Goal: Task Accomplishment & Management: Manage account settings

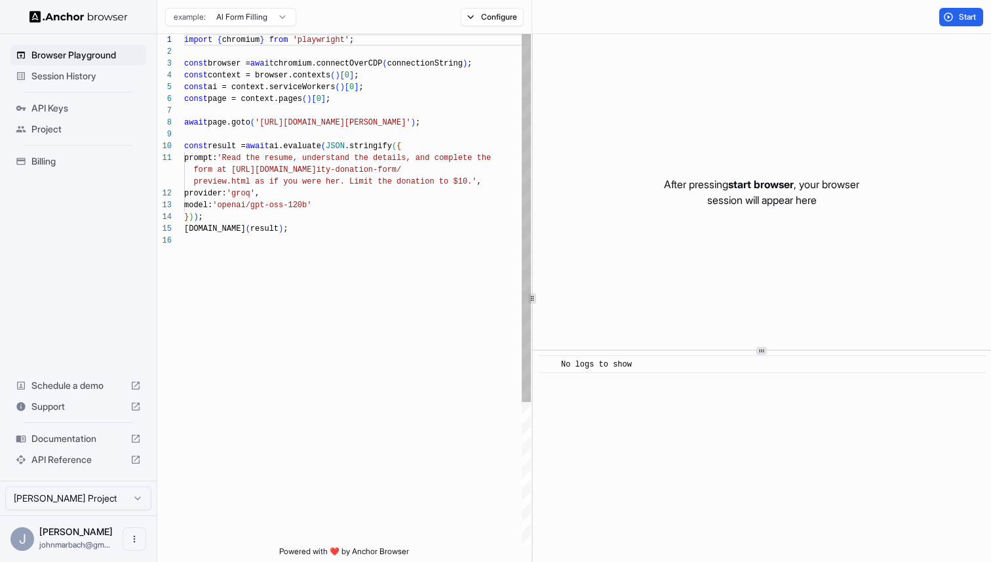
scroll to position [118, 0]
click at [470, 20] on button "Configure" at bounding box center [493, 17] width 64 height 18
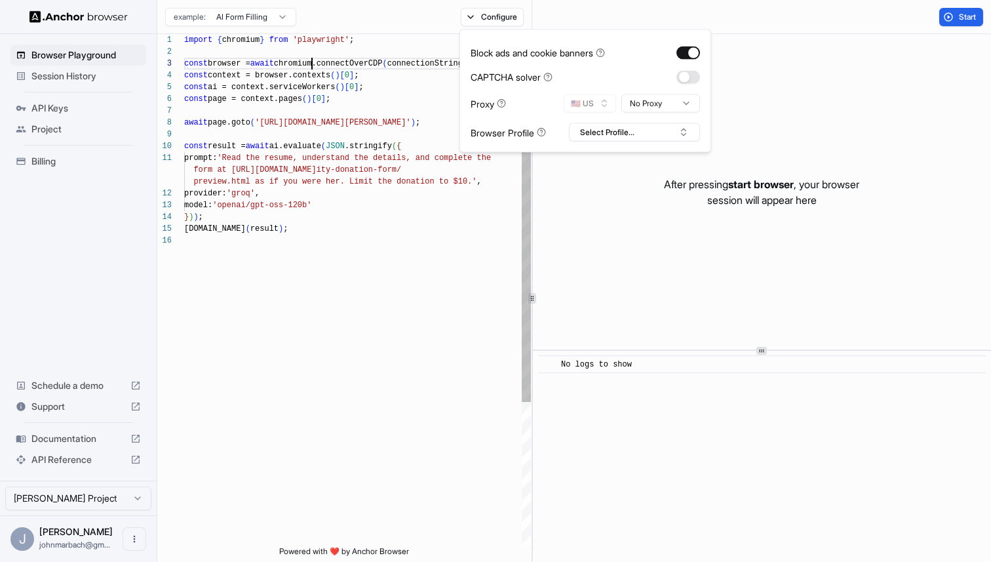
scroll to position [24, 0]
click at [313, 66] on div "import { chromium } from 'playwright' ; const browser = await chromium.connectO…" at bounding box center [357, 390] width 347 height 712
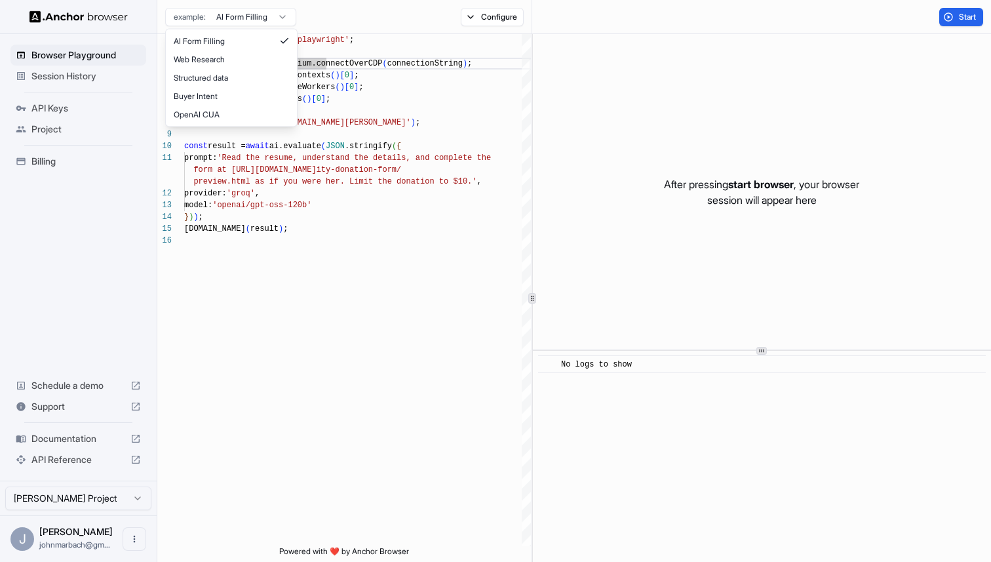
click at [254, 14] on html "Browser Playground Session History API Keys Project Billing Schedule a demo Sup…" at bounding box center [495, 281] width 991 height 562
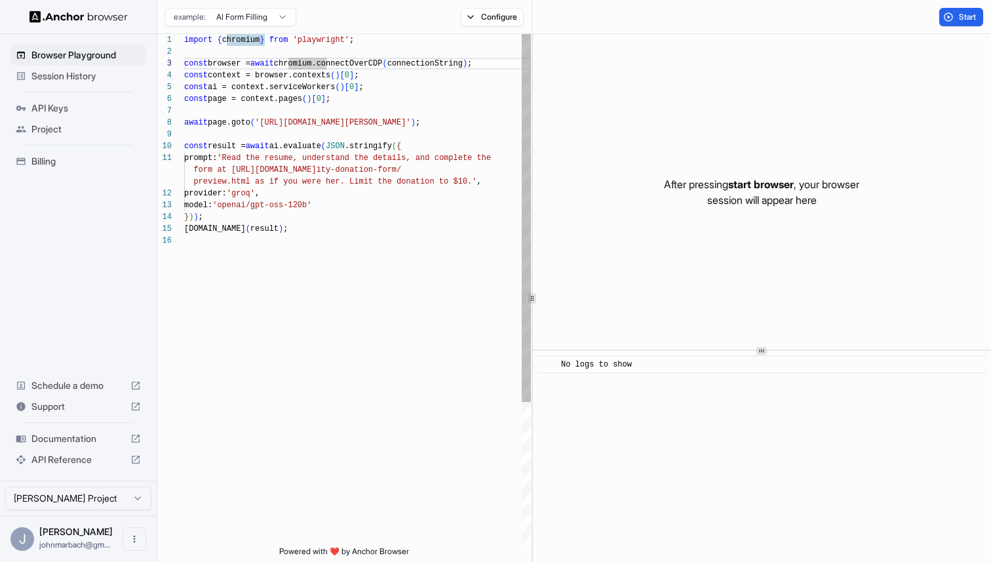
click at [357, 77] on html "Browser Playground Session History API Keys Project Billing Schedule a demo Sup…" at bounding box center [495, 281] width 991 height 562
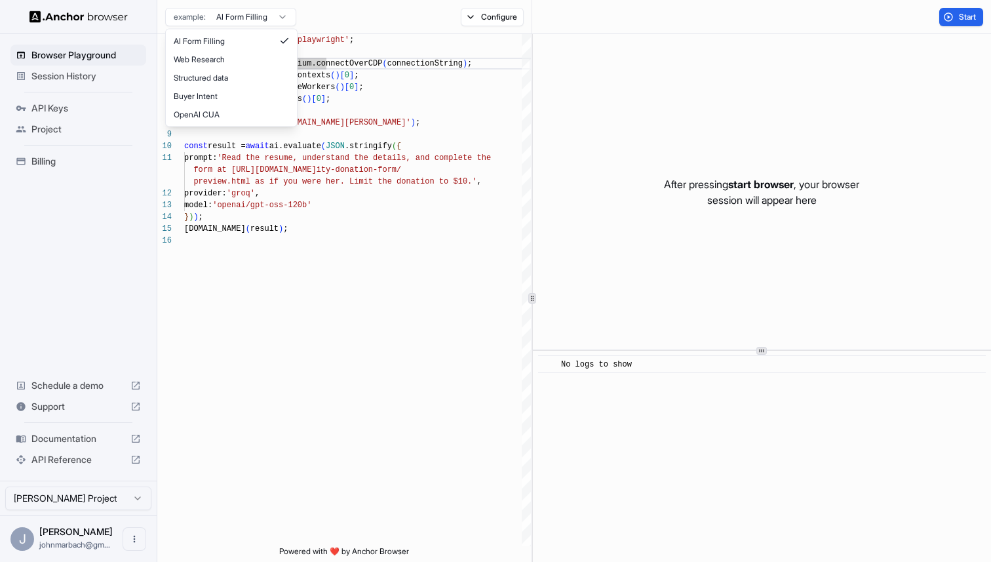
click at [241, 17] on html "Browser Playground Session History API Keys Project Billing Schedule a demo Sup…" at bounding box center [495, 281] width 991 height 562
type textarea "**********"
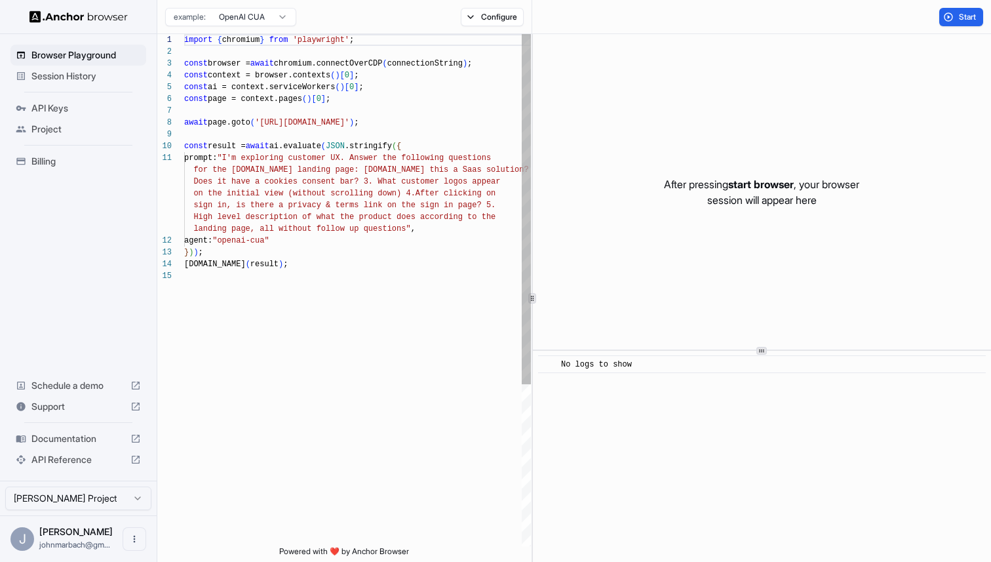
scroll to position [118, 0]
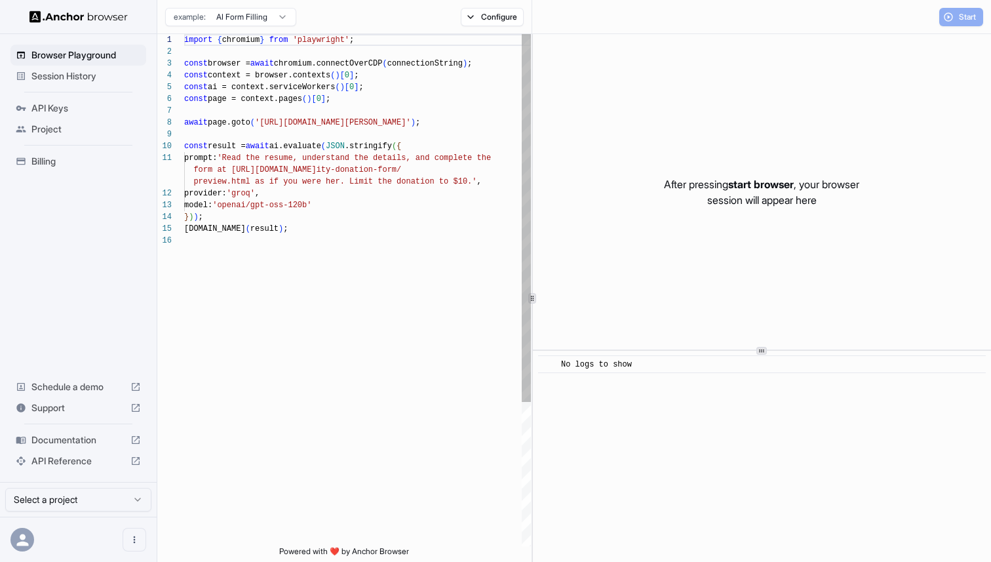
scroll to position [118, 0]
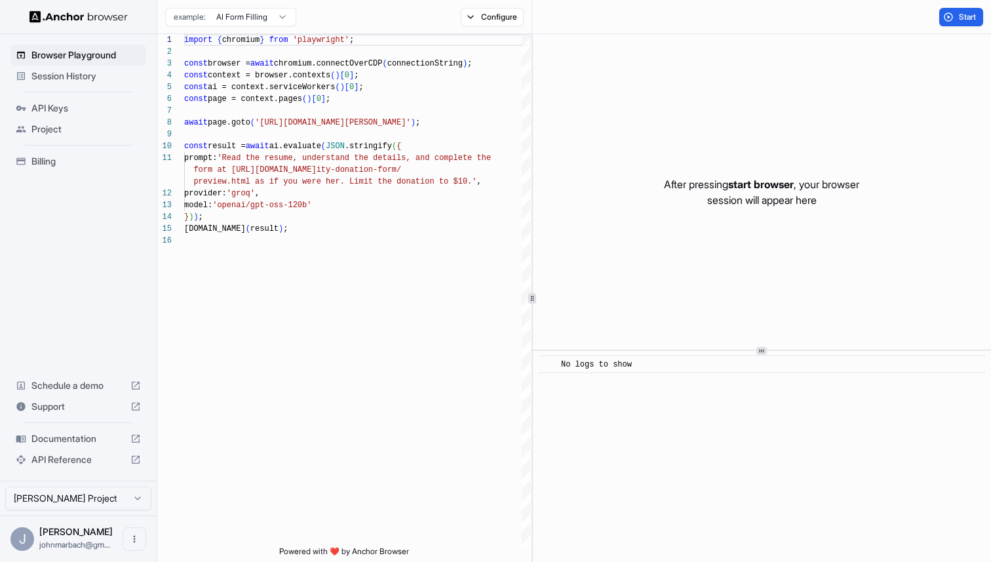
click at [83, 101] on div "API Keys" at bounding box center [78, 108] width 136 height 21
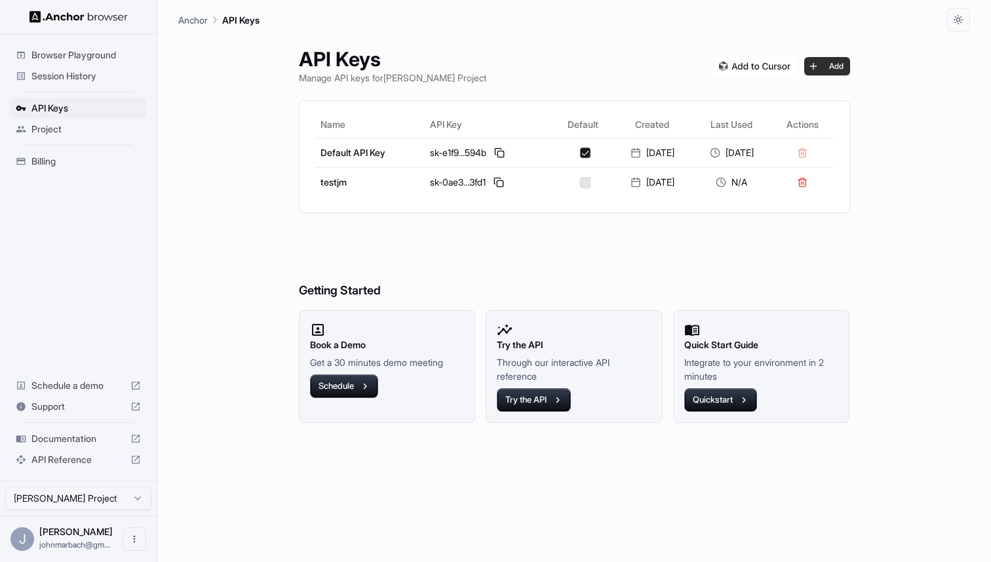
click at [848, 70] on button "Add" at bounding box center [827, 66] width 46 height 18
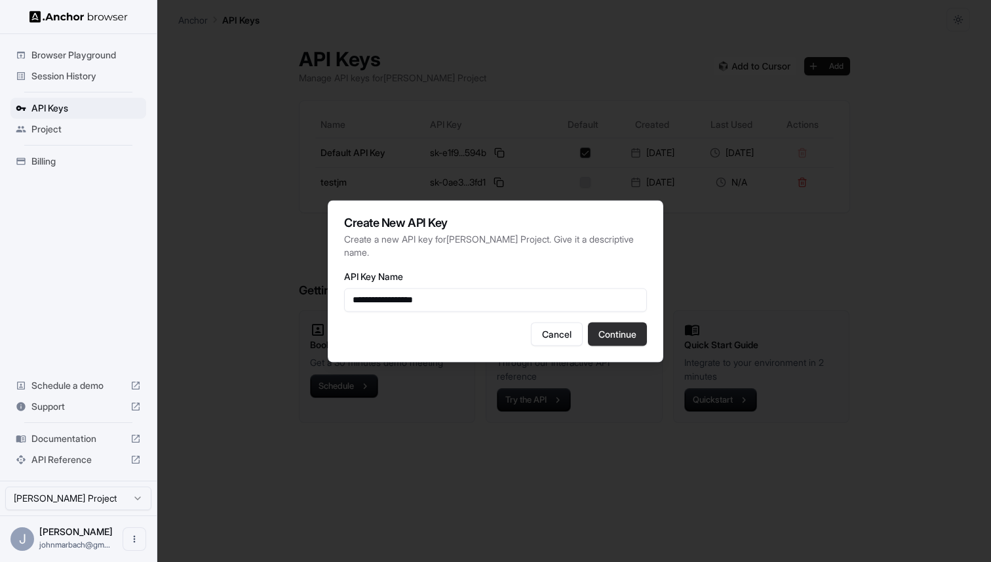
type input "**********"
click at [600, 335] on button "Continue" at bounding box center [617, 334] width 59 height 24
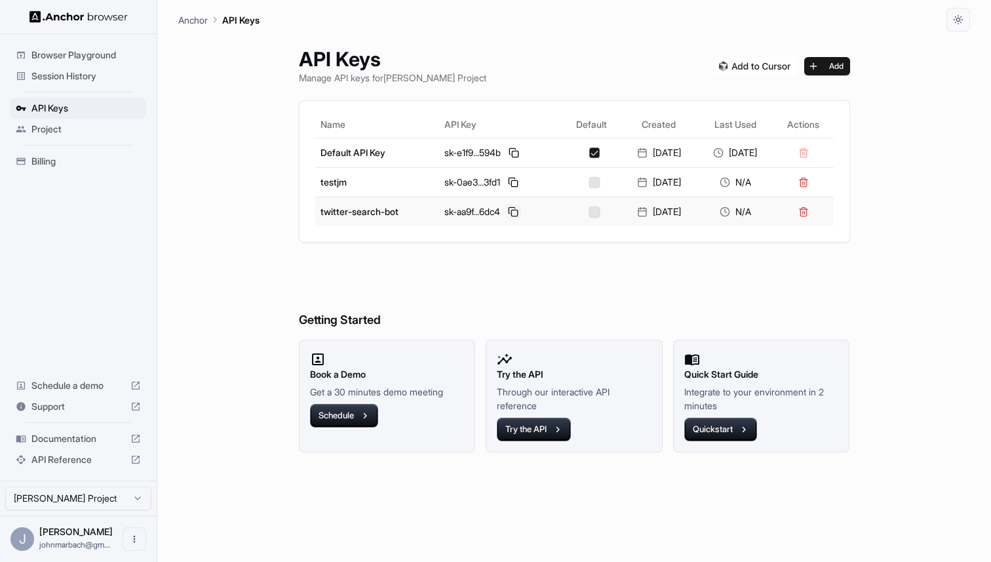
click at [505, 209] on button at bounding box center [513, 212] width 16 height 16
